Goal: Task Accomplishment & Management: Manage account settings

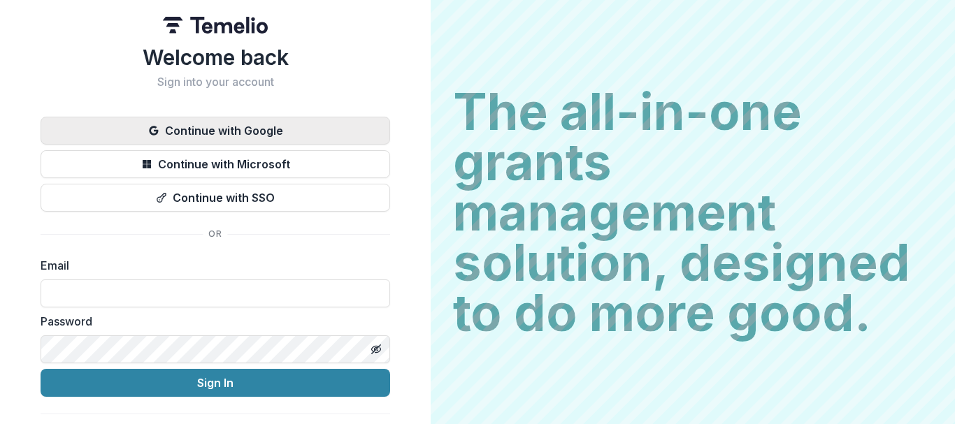
click at [236, 134] on button "Continue with Google" at bounding box center [216, 131] width 350 height 28
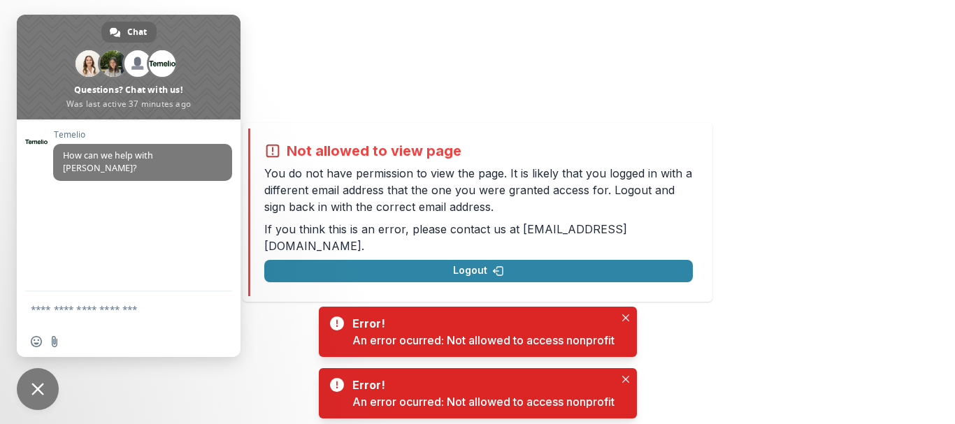
click at [29, 386] on span "Close chat" at bounding box center [38, 390] width 42 height 42
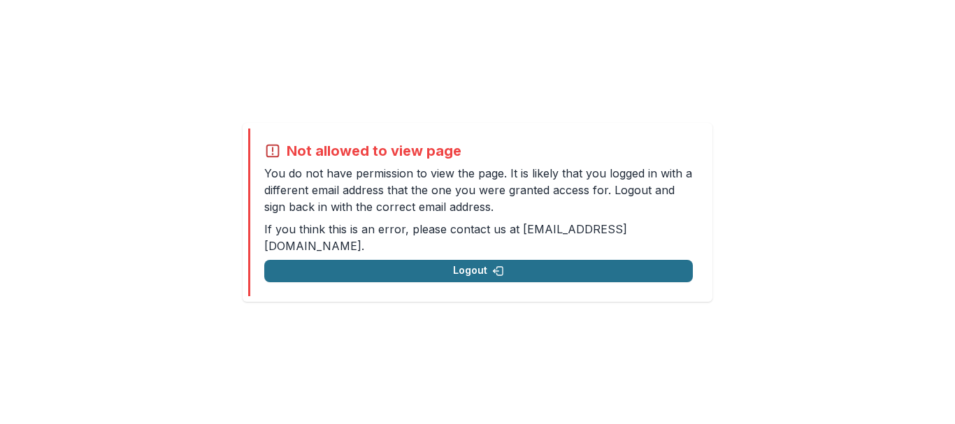
click at [481, 264] on button "Logout" at bounding box center [478, 271] width 429 height 22
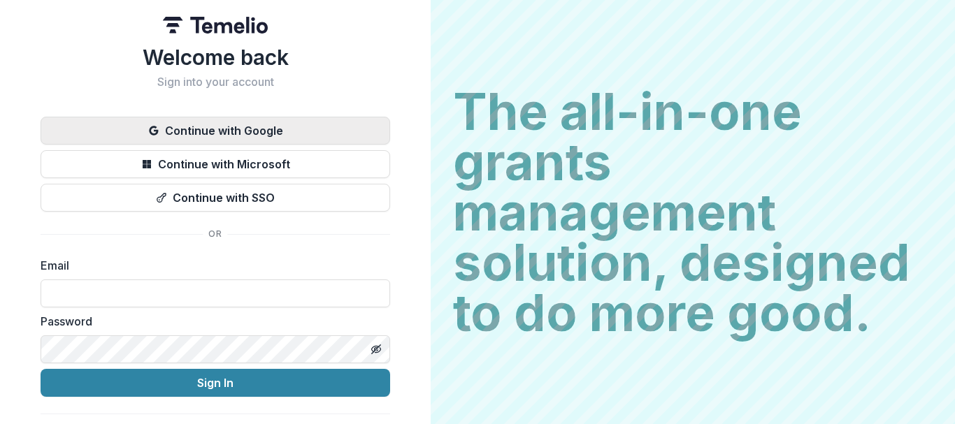
click at [230, 127] on button "Continue with Google" at bounding box center [216, 131] width 350 height 28
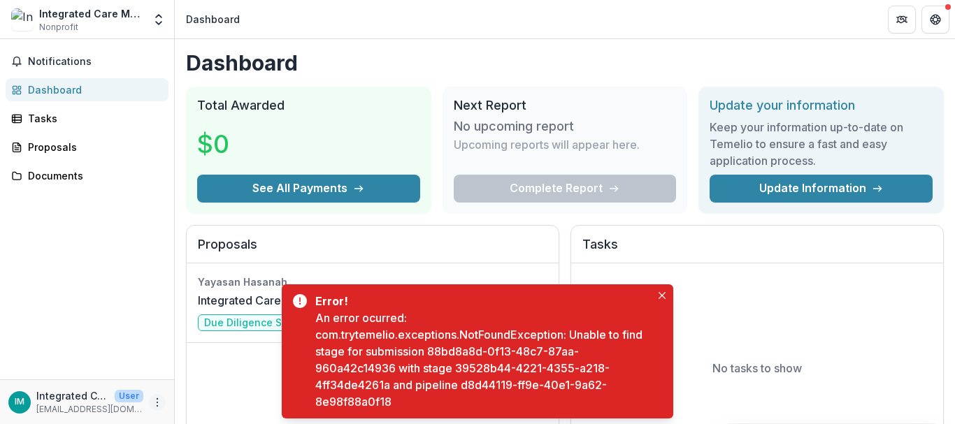
click at [157, 402] on circle "More" at bounding box center [157, 402] width 1 height 1
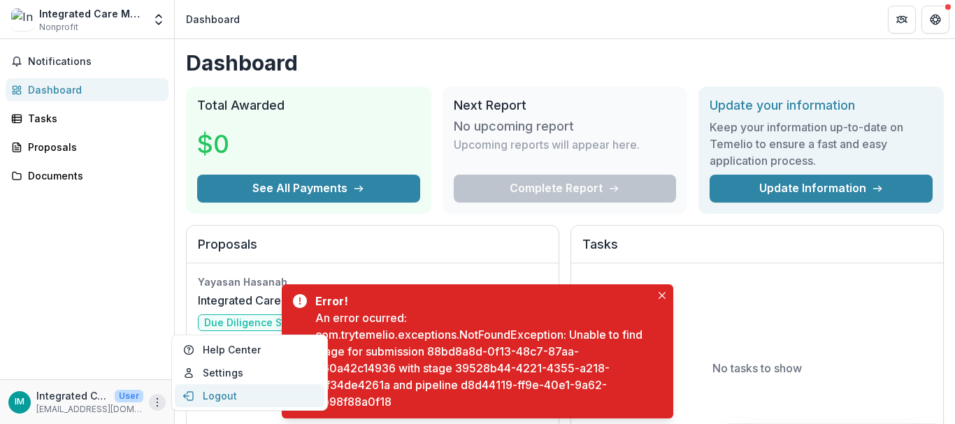
click at [195, 396] on button "Logout" at bounding box center [250, 396] width 150 height 23
